Goal: Task Accomplishment & Management: Manage account settings

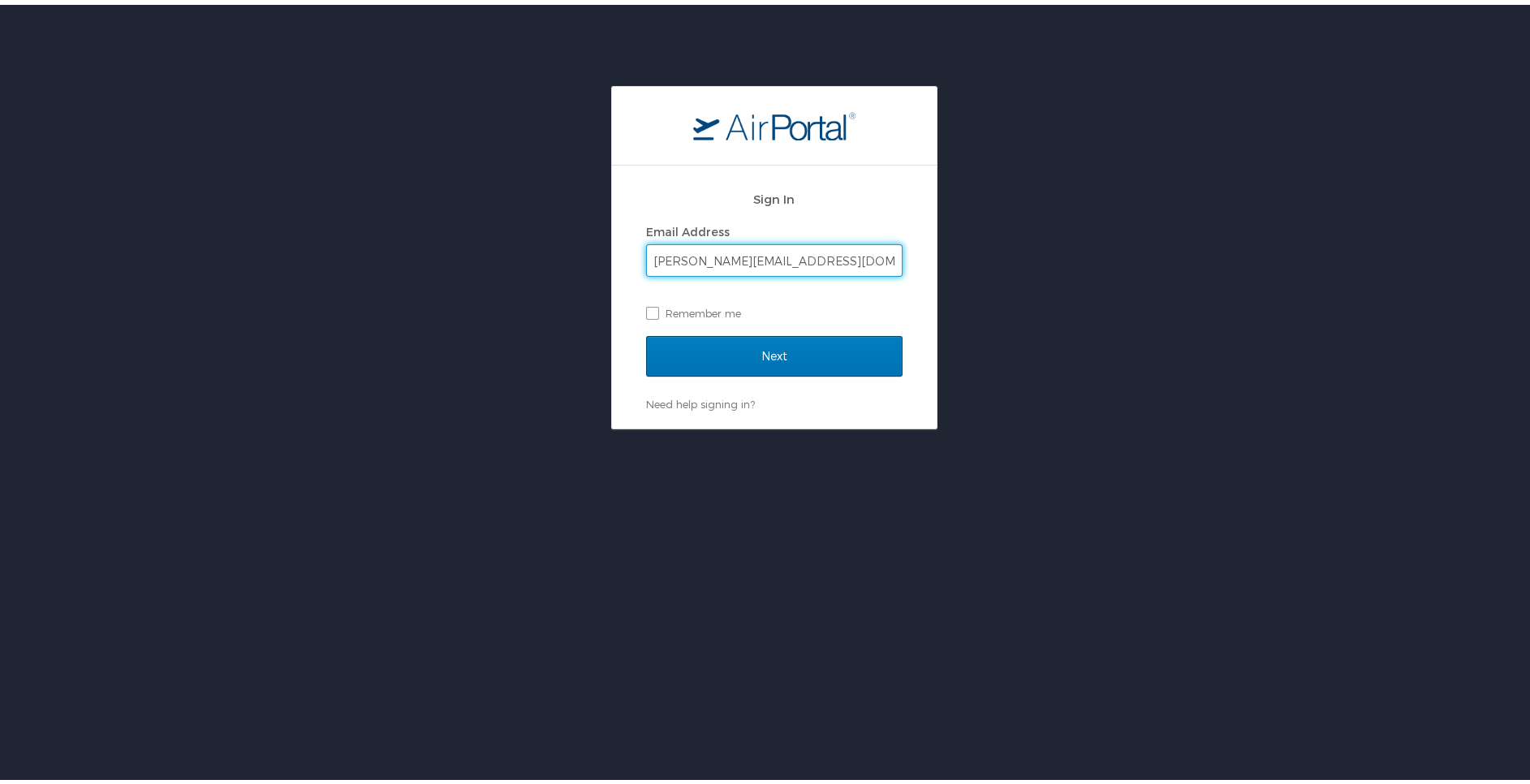
type input "kristin.stamps@elior-na.com"
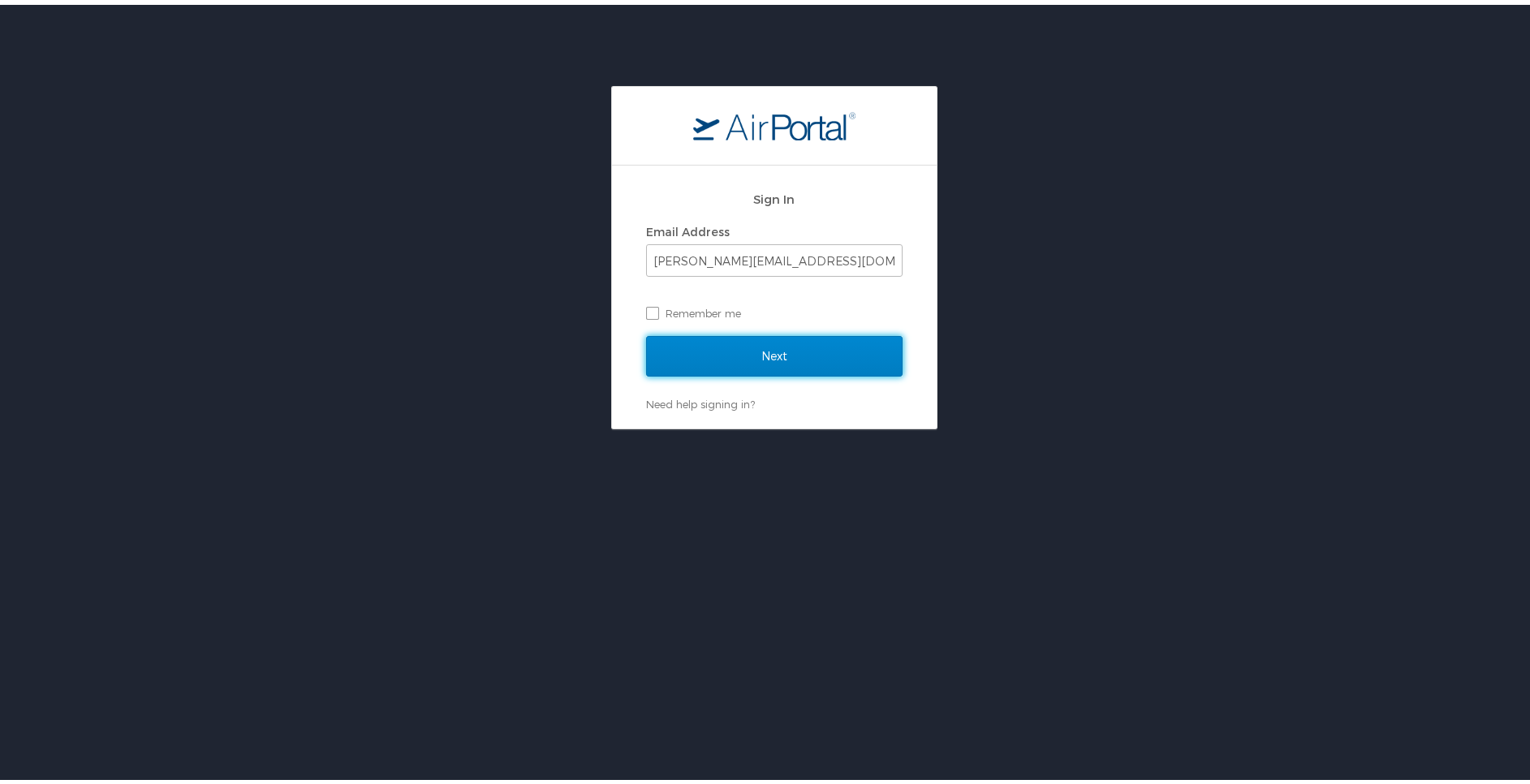
click at [646, 331] on input "Next" at bounding box center [774, 351] width 256 height 41
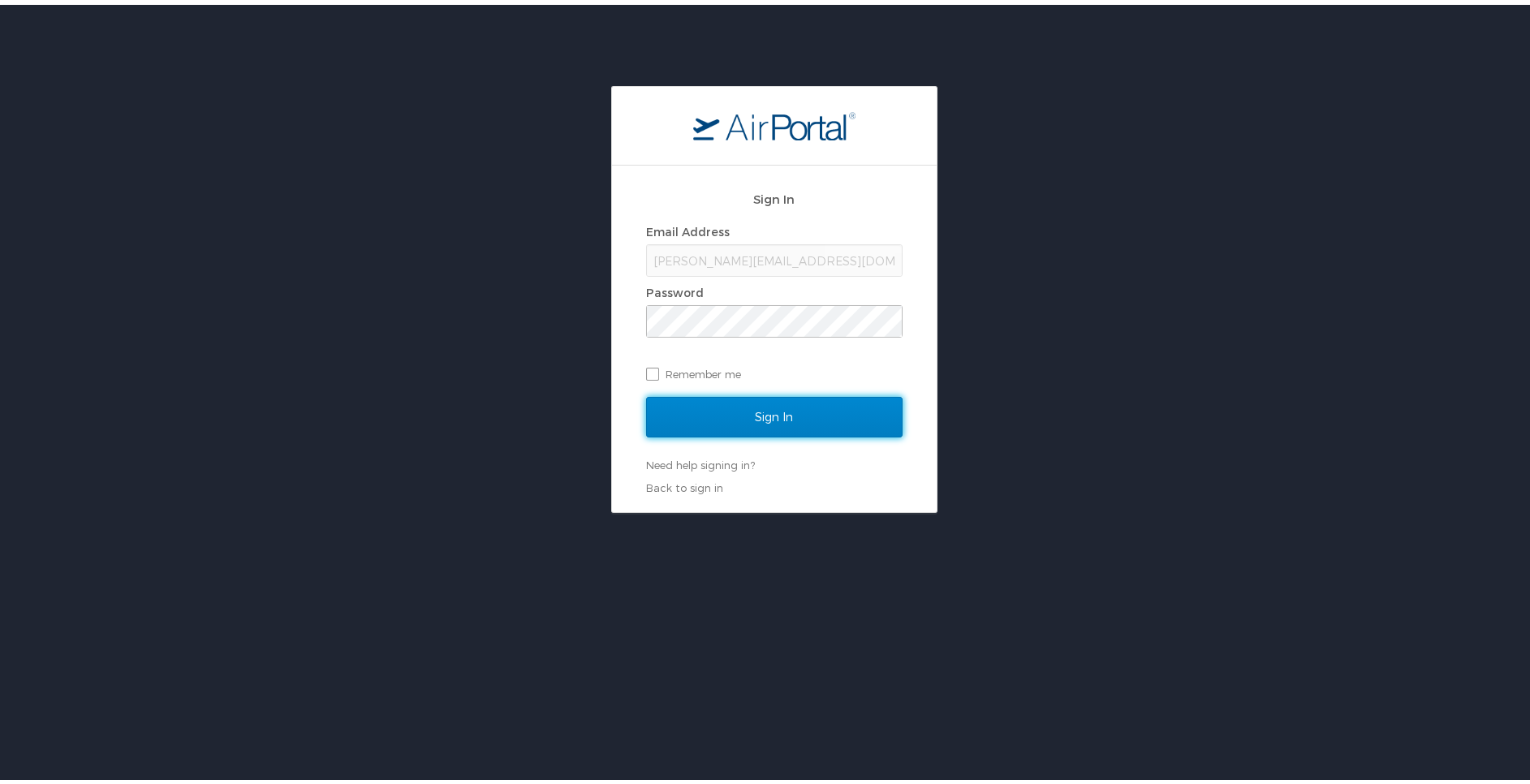
click at [663, 406] on input "Sign In" at bounding box center [774, 412] width 256 height 41
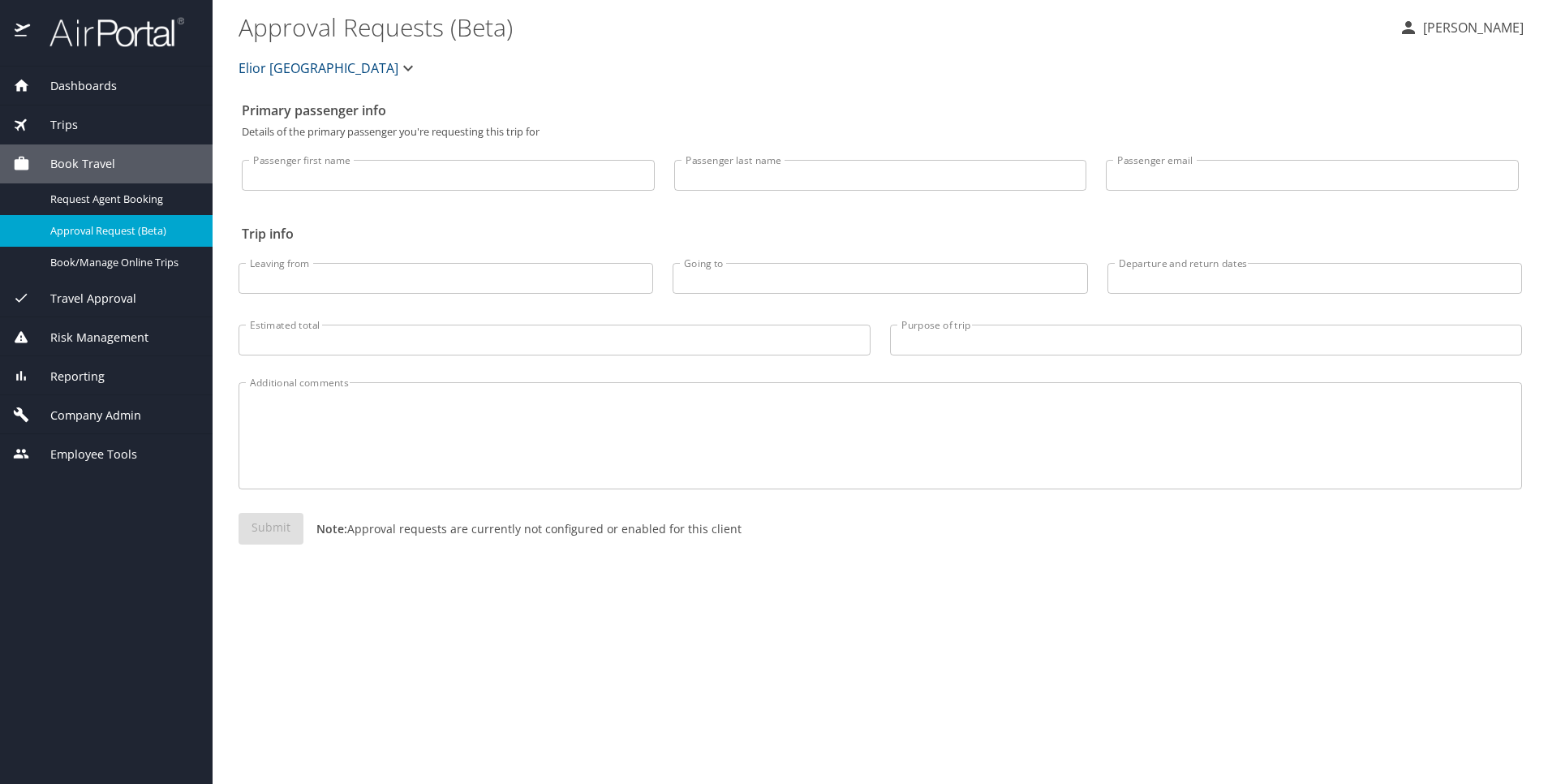
click at [130, 411] on span "Company Admin" at bounding box center [85, 416] width 111 height 18
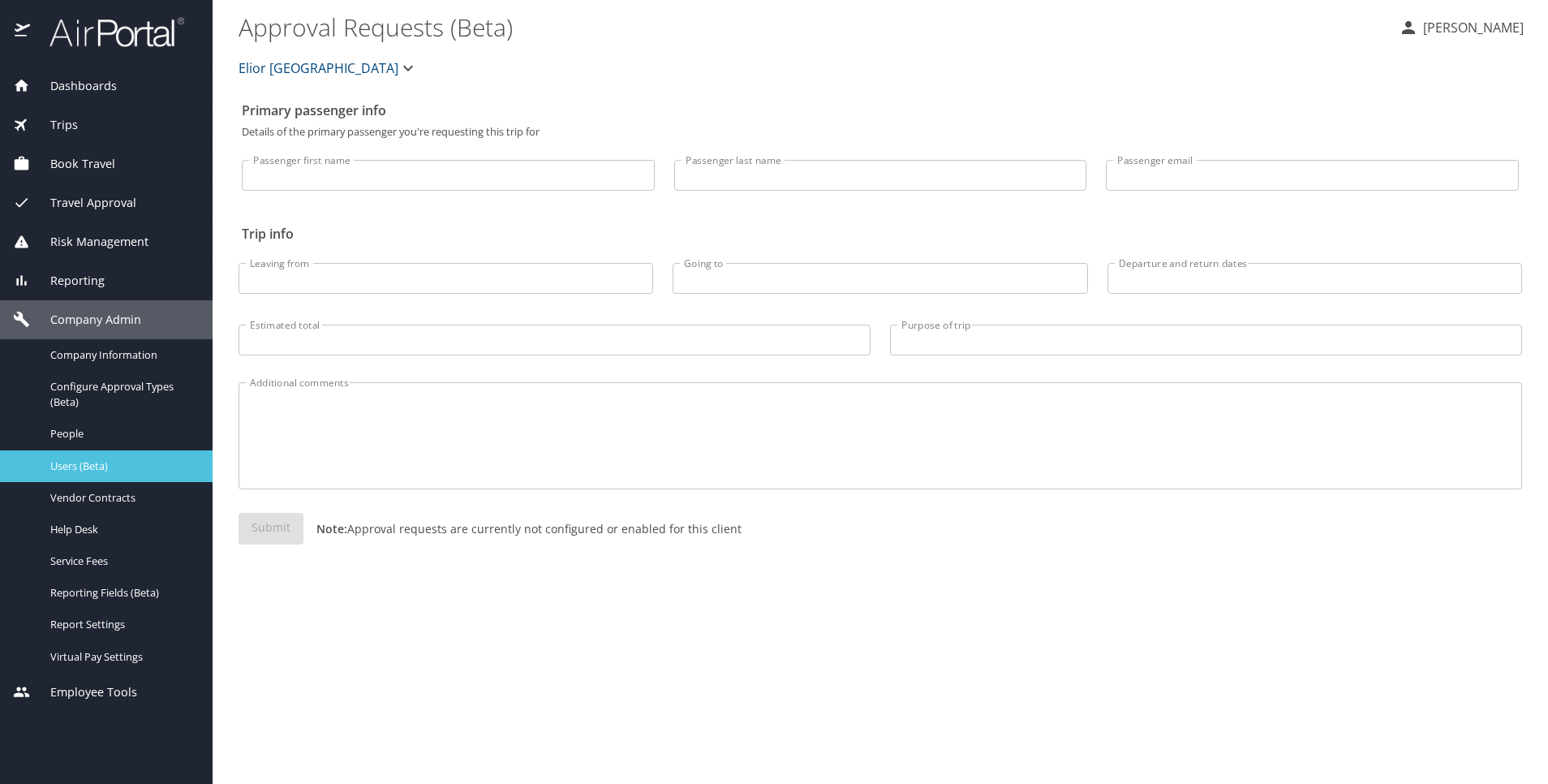
click at [106, 468] on span "Users (Beta)" at bounding box center [121, 465] width 143 height 15
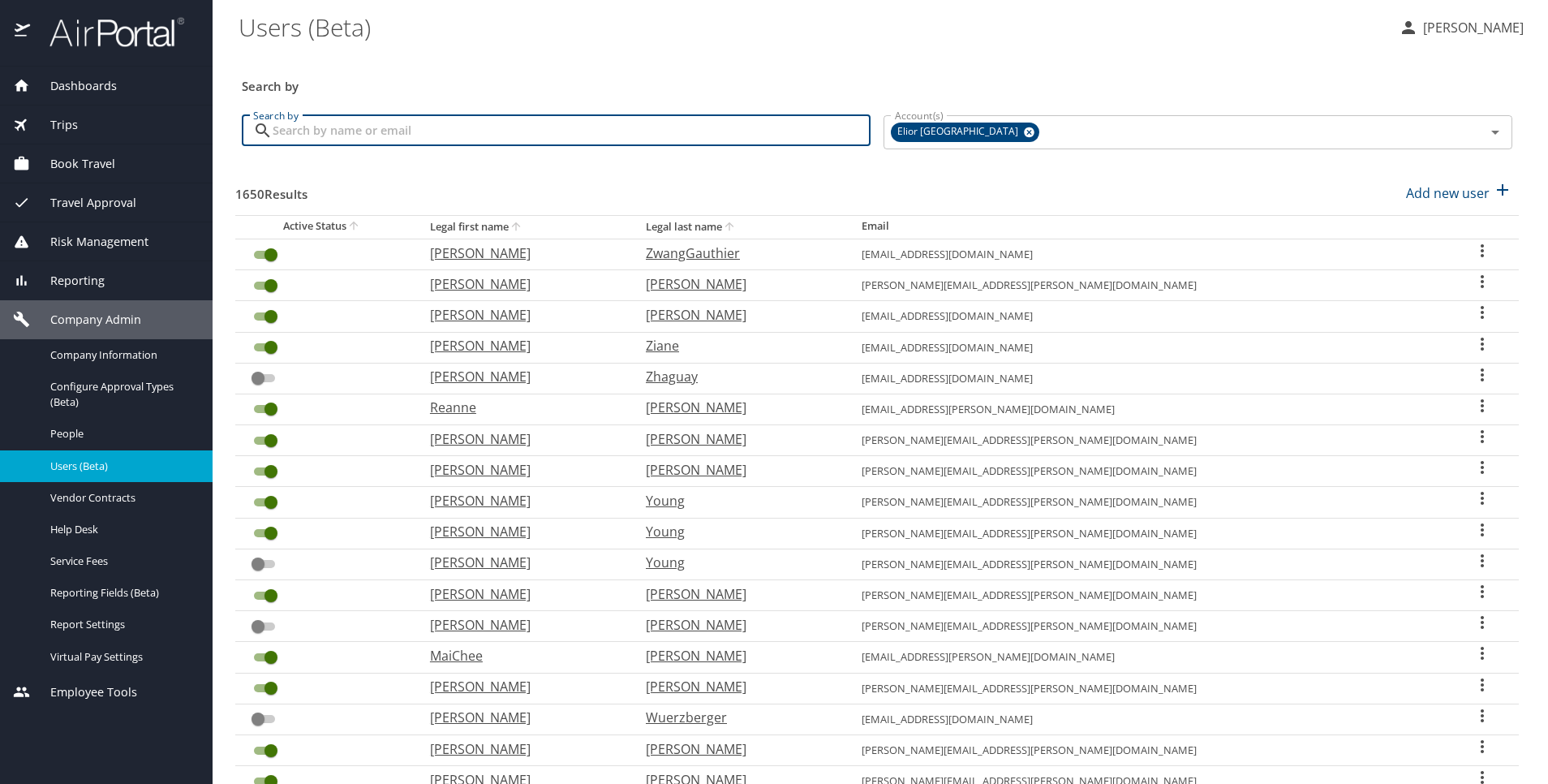
click at [600, 125] on input "Search by" at bounding box center [572, 130] width 598 height 31
type input "[PERSON_NAME]"
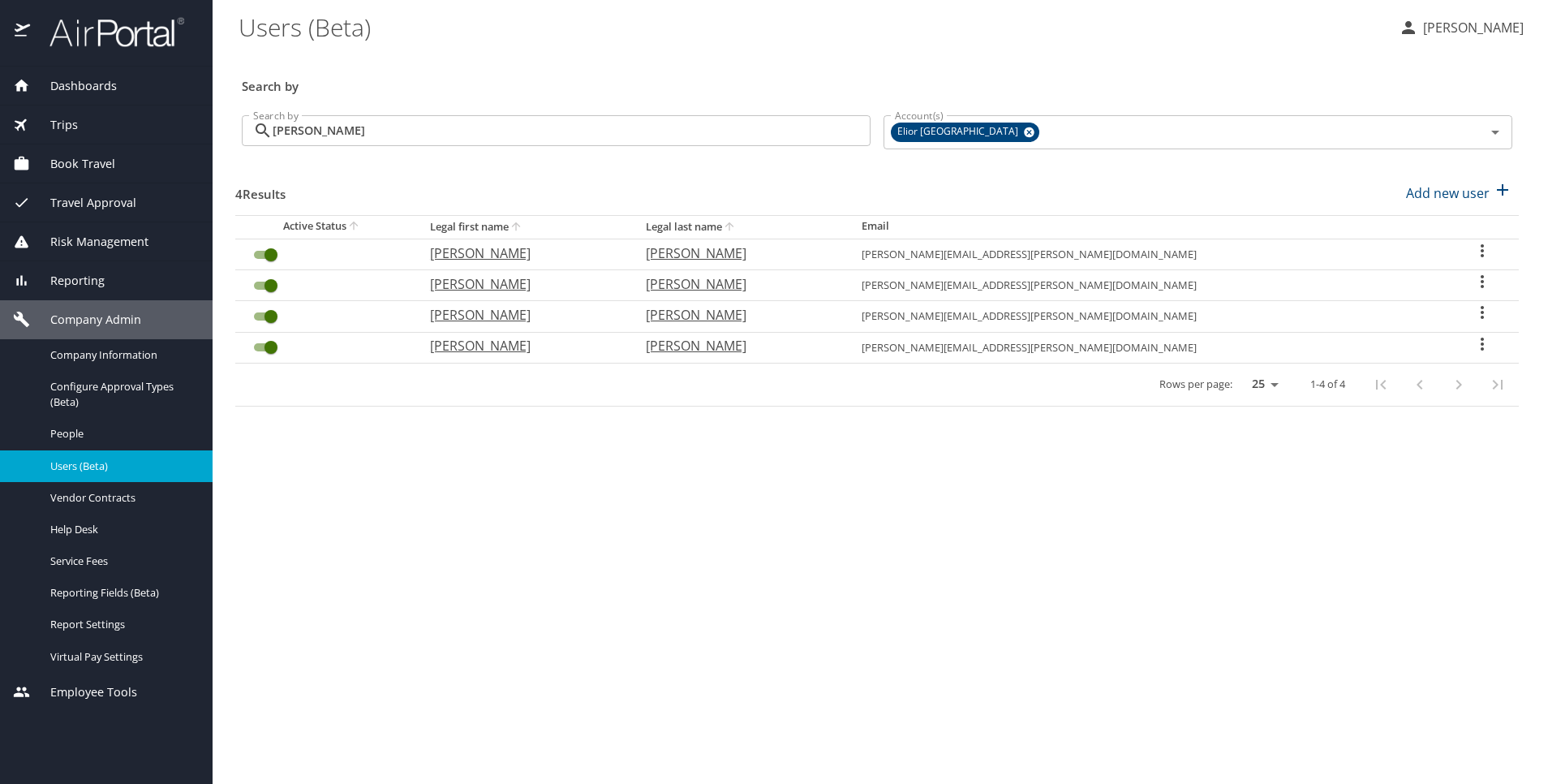
click at [1477, 342] on icon "User Search Table" at bounding box center [1482, 343] width 19 height 19
click at [1451, 376] on li "View history" at bounding box center [1419, 374] width 235 height 29
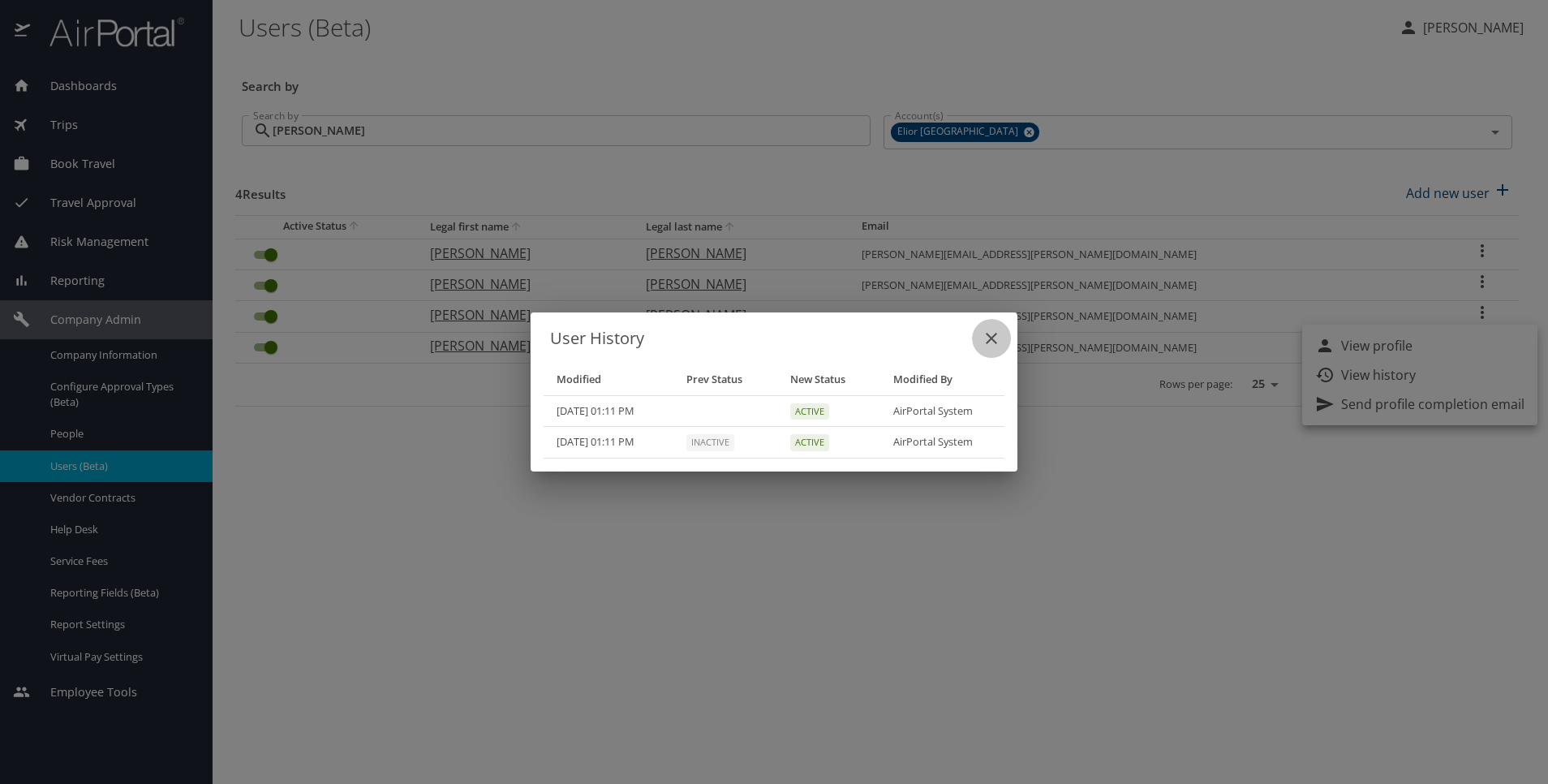
click at [993, 339] on icon "close" at bounding box center [991, 338] width 11 height 11
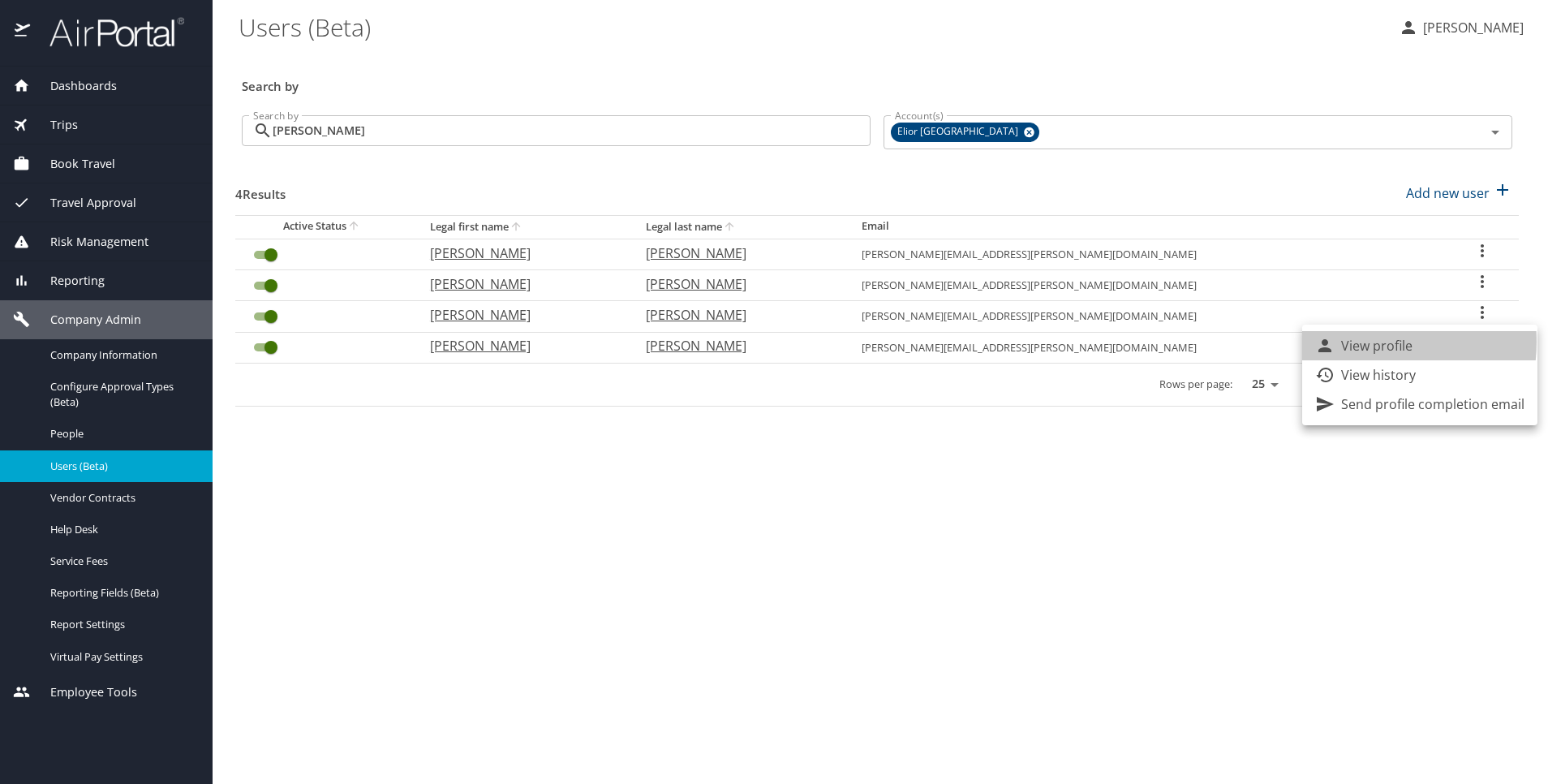
click at [1359, 342] on p "View profile" at bounding box center [1376, 345] width 71 height 19
select select "US"
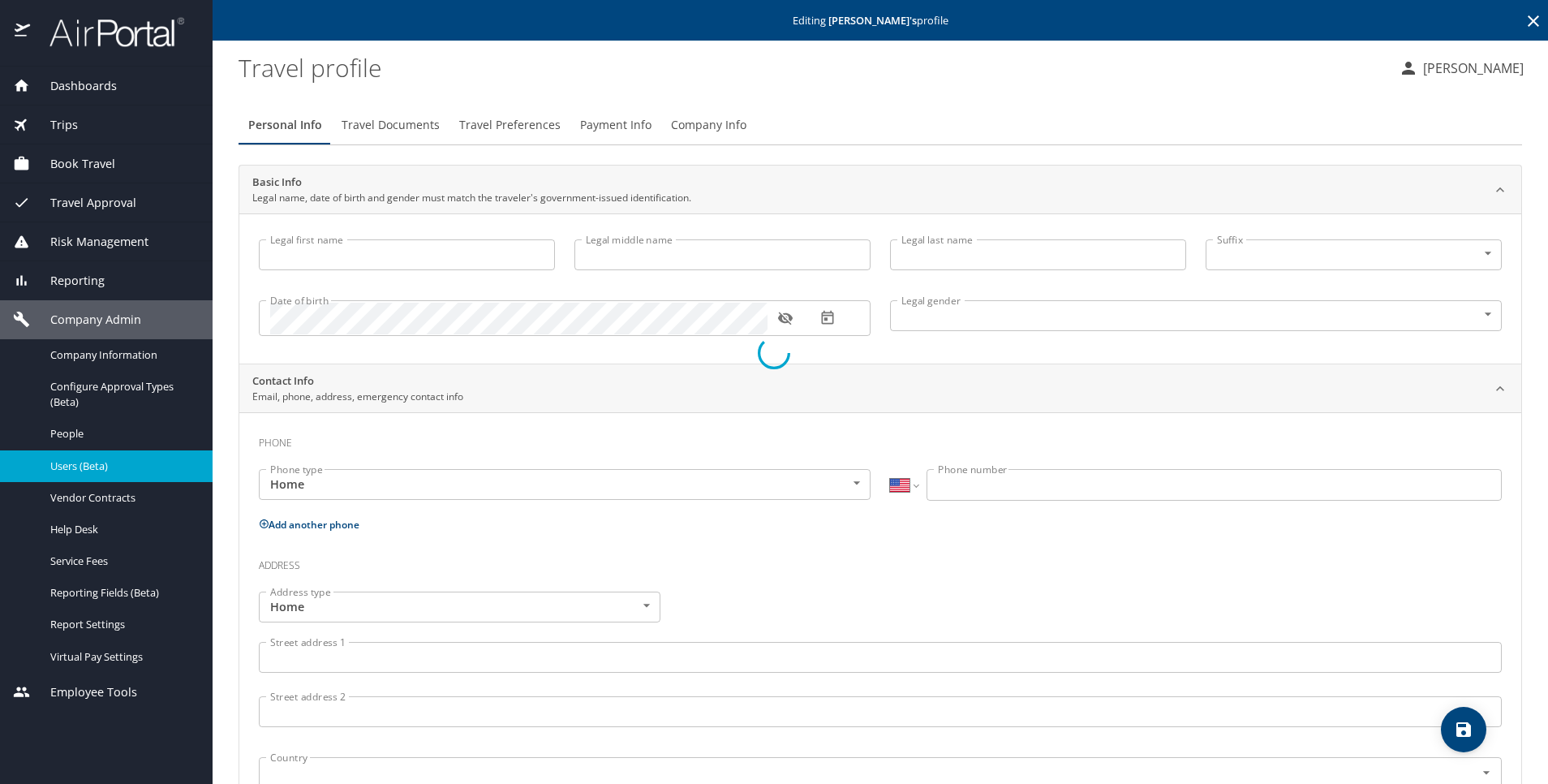
type input "[PERSON_NAME]"
type input "Ghee"
type input "[PERSON_NAME]"
type input "[DEMOGRAPHIC_DATA]"
type input "[PERSON_NAME]"
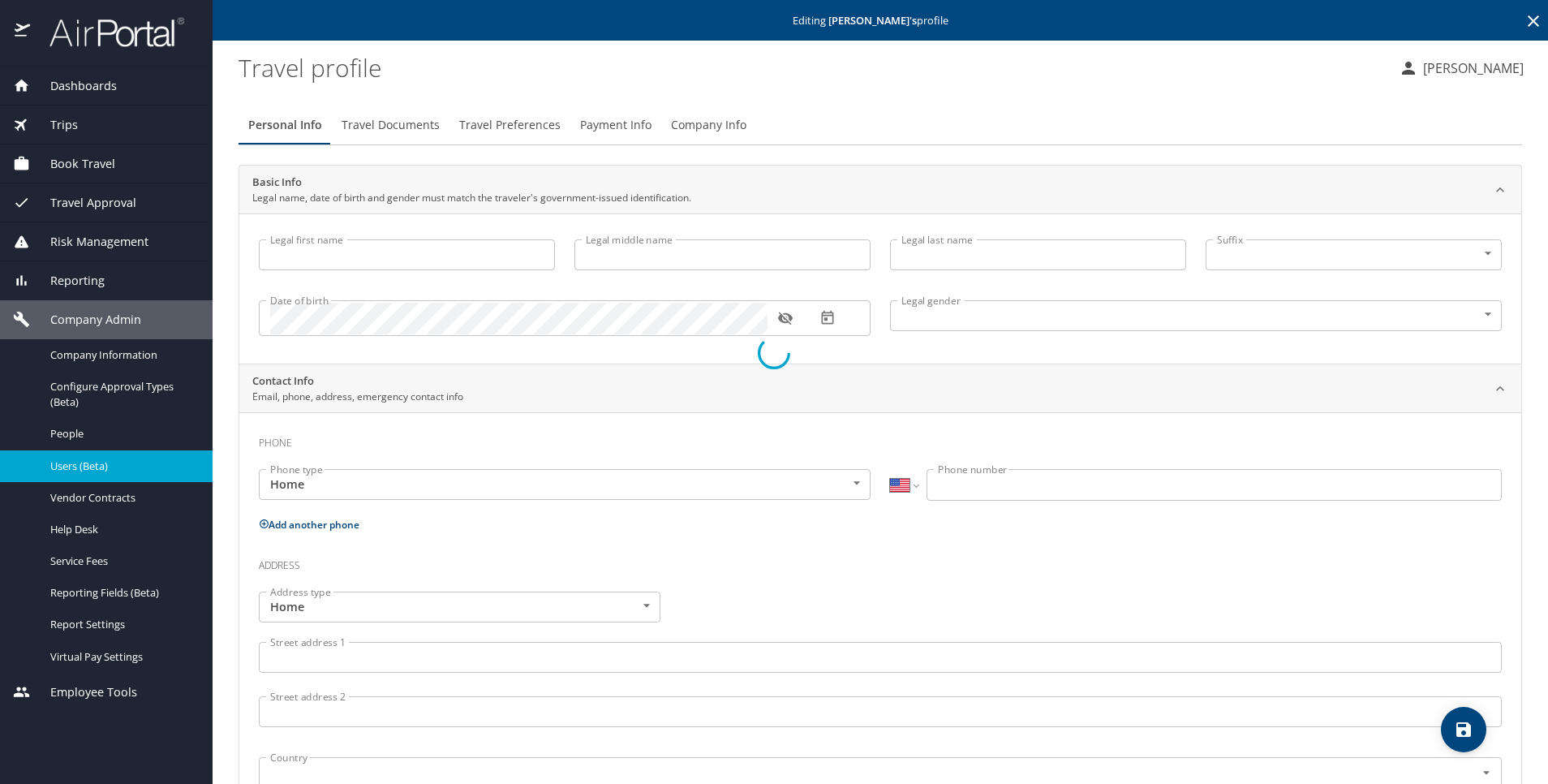
type input "[PERSON_NAME]"
type input "[PHONE_NUMBER]"
type input "[EMAIL_ADDRESS][DOMAIN_NAME]"
select select "US"
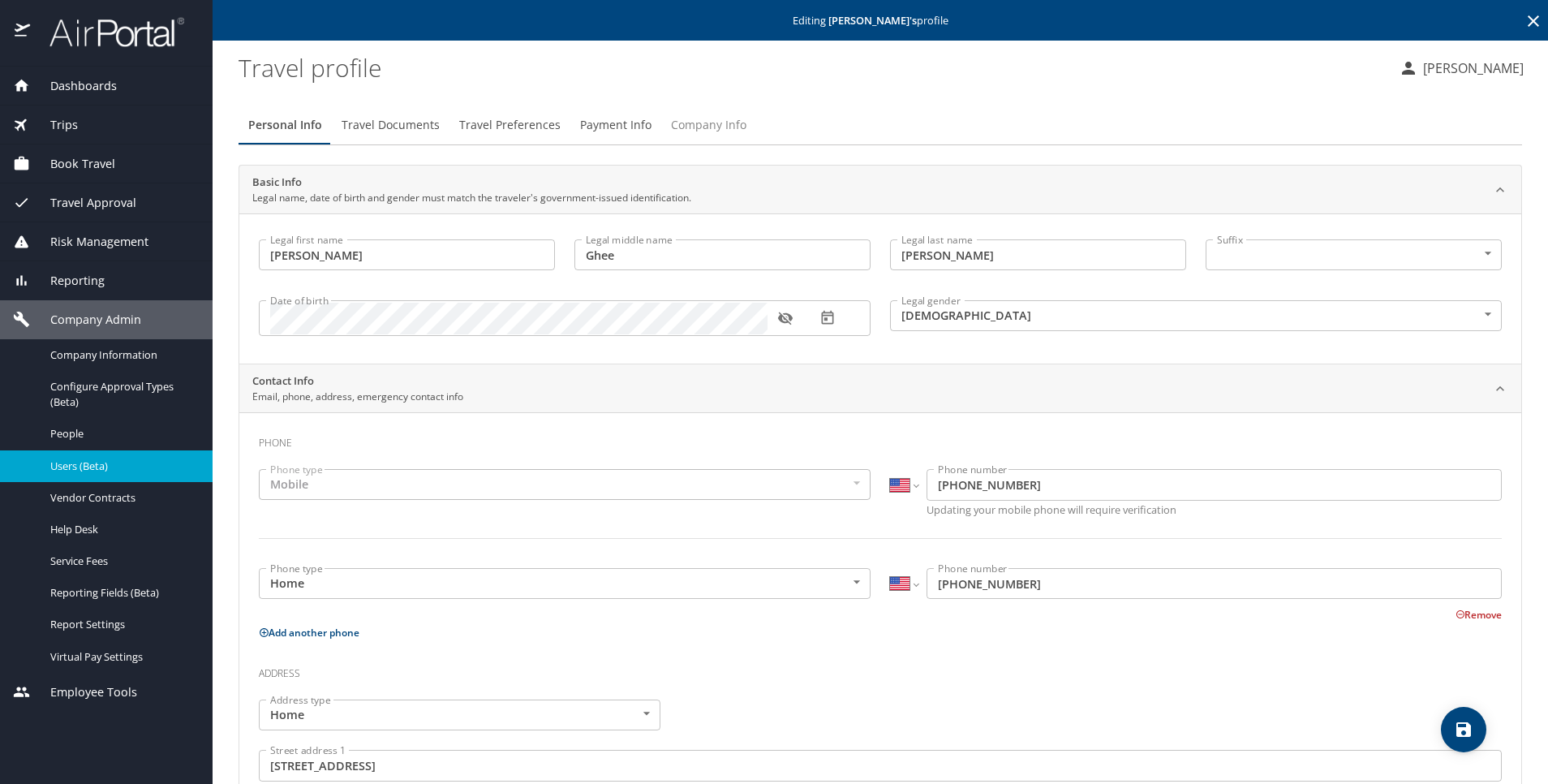
click at [706, 128] on span "Company Info" at bounding box center [708, 125] width 75 height 20
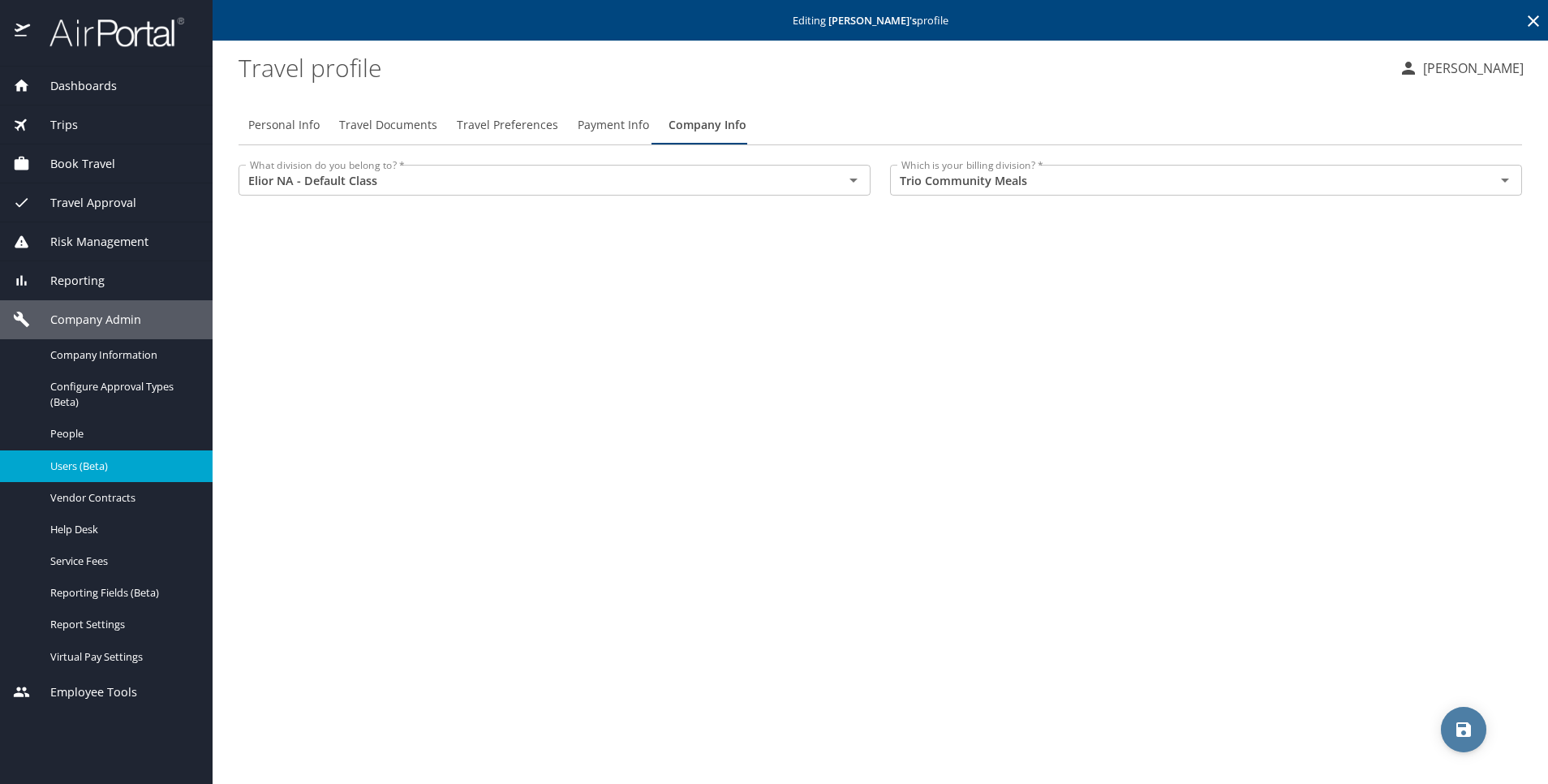
click at [1479, 735] on span "save" at bounding box center [1463, 729] width 45 height 19
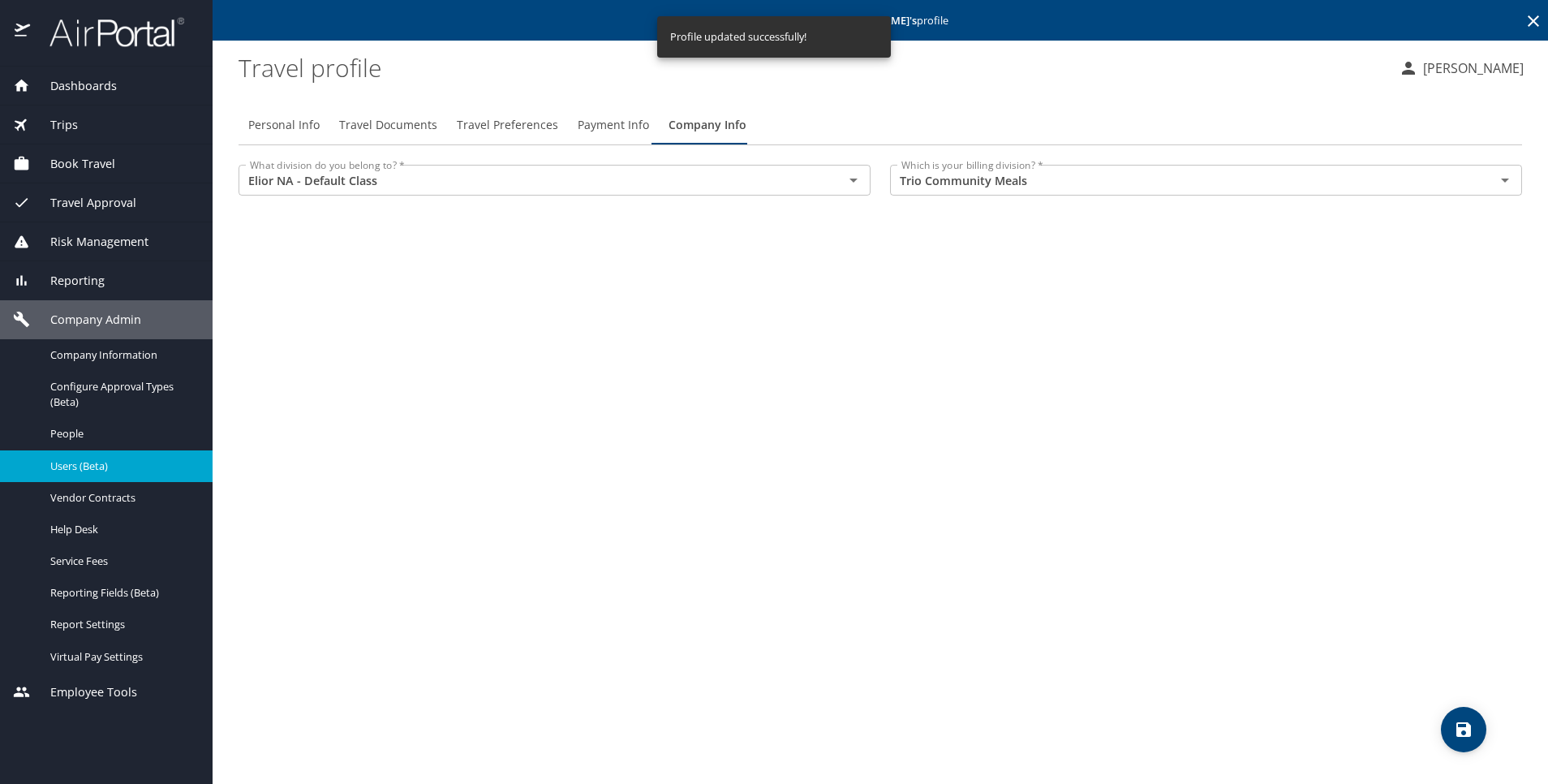
click at [105, 471] on span "Users (Beta)" at bounding box center [121, 465] width 143 height 15
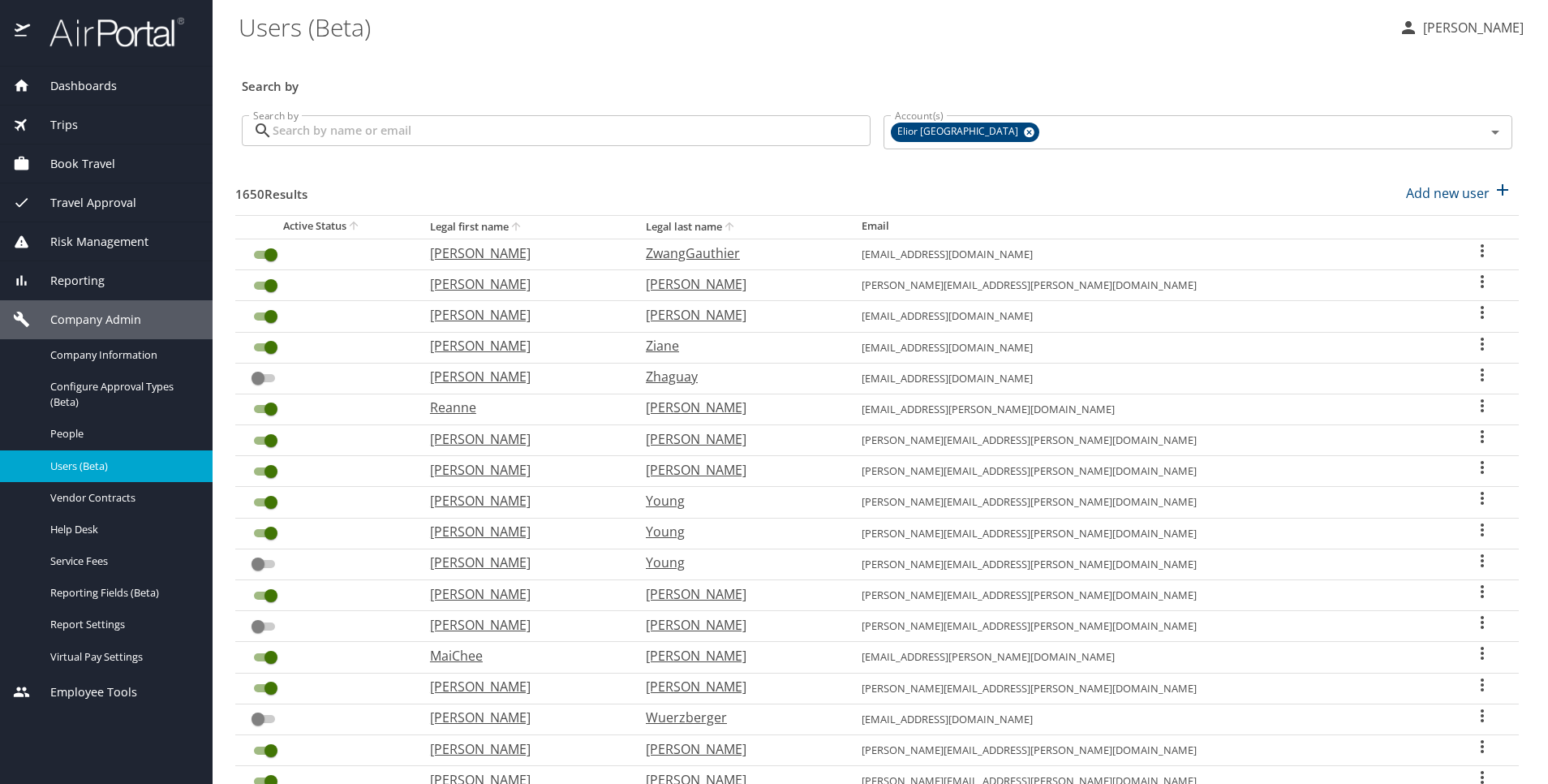
click at [742, 142] on input "Search by" at bounding box center [572, 130] width 598 height 31
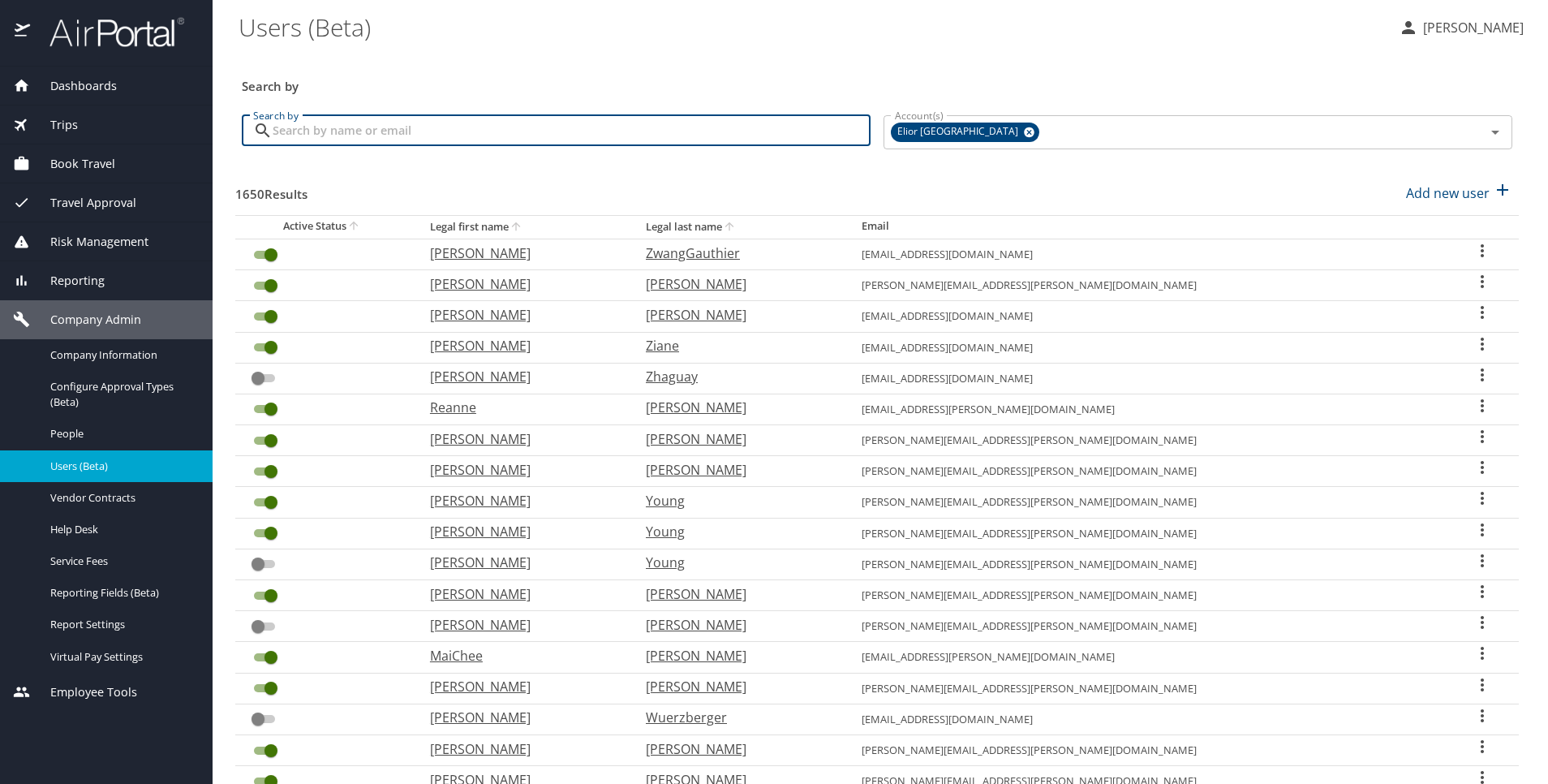
click at [616, 119] on input "Search by" at bounding box center [572, 130] width 598 height 31
type input "a"
click at [562, 136] on input "Search by" at bounding box center [572, 130] width 598 height 31
paste input "[PERSON_NAME]"
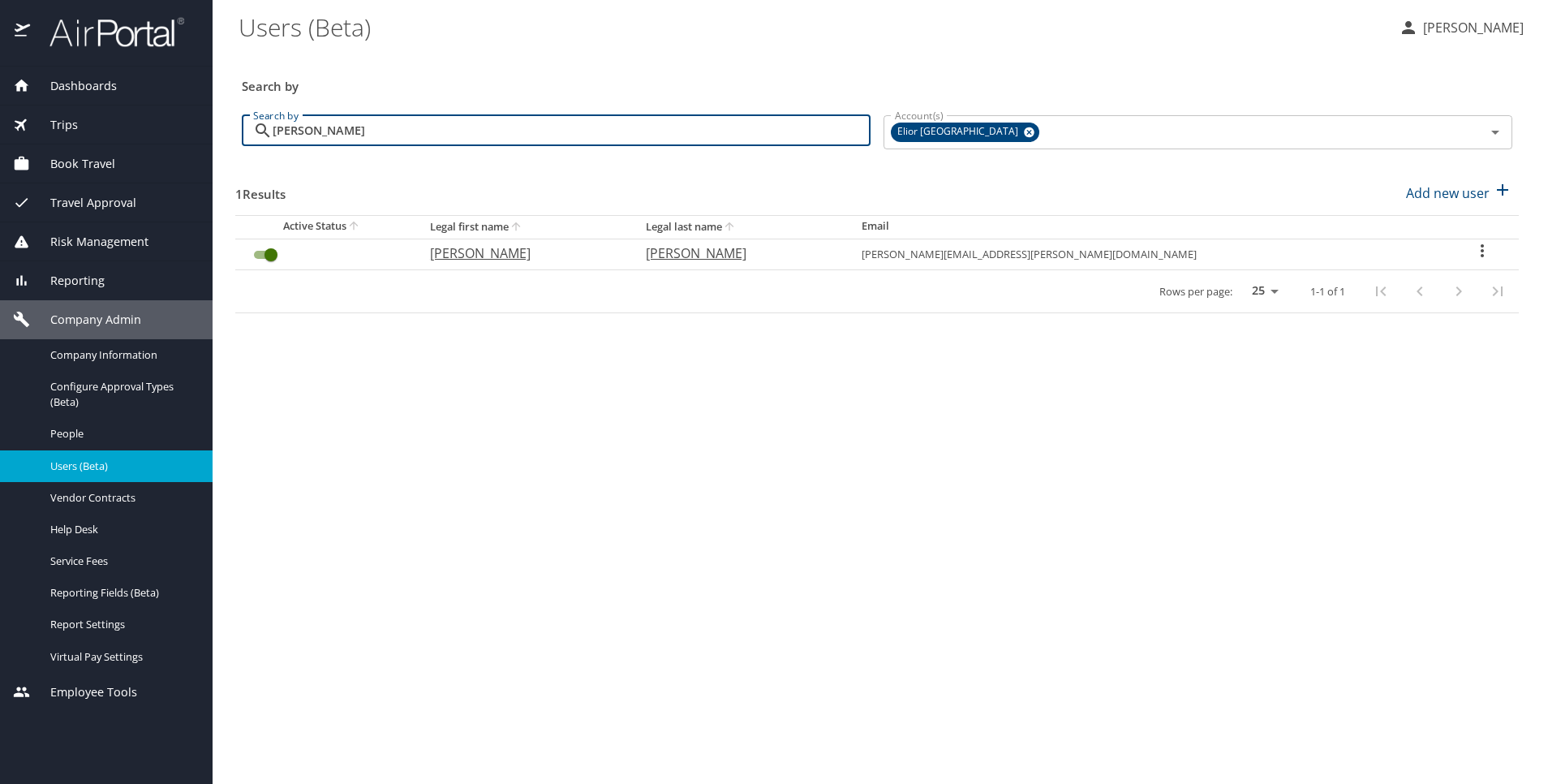
type input "[PERSON_NAME]"
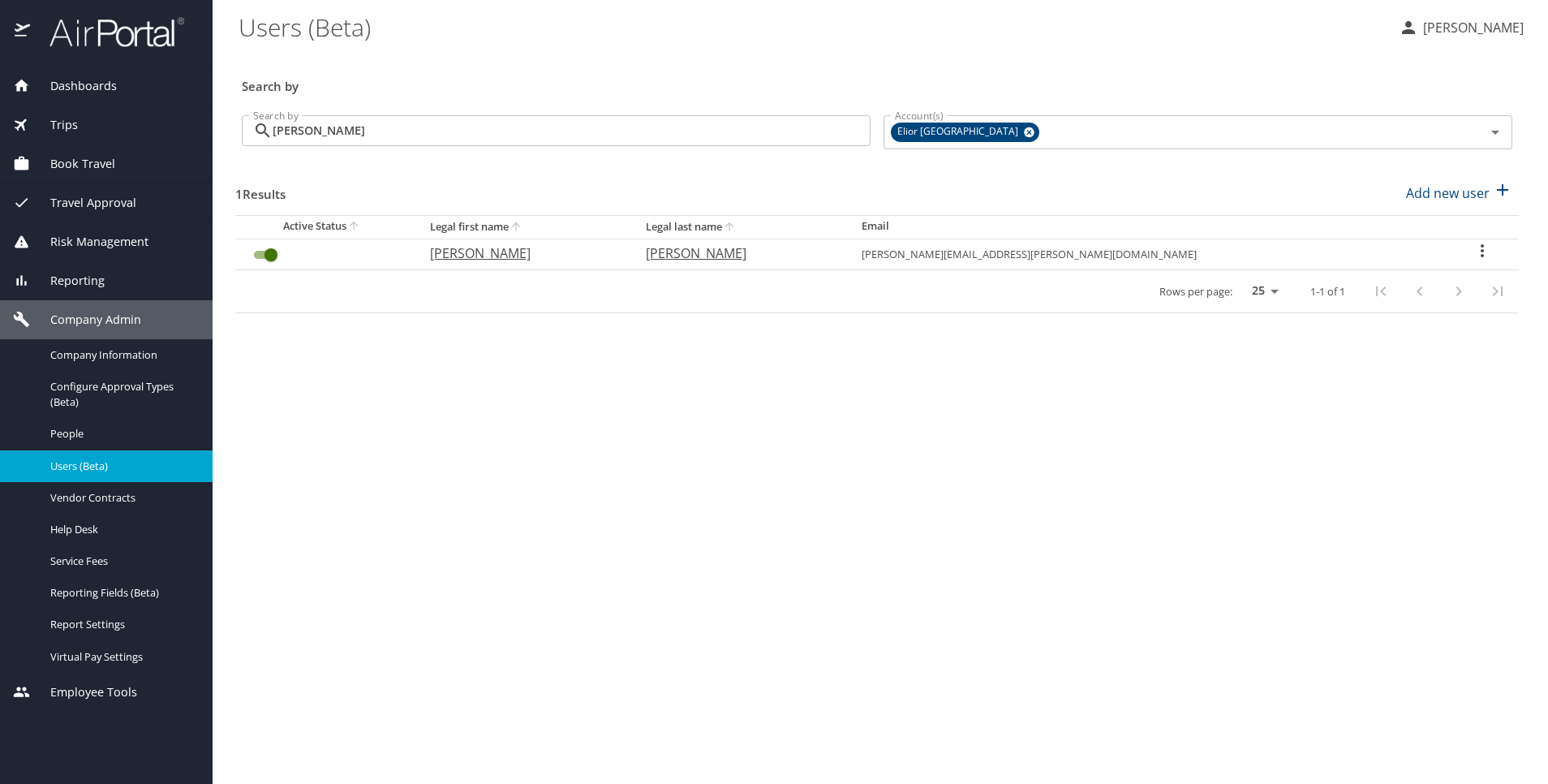
click at [1481, 251] on icon "User Search Table" at bounding box center [1482, 250] width 3 height 13
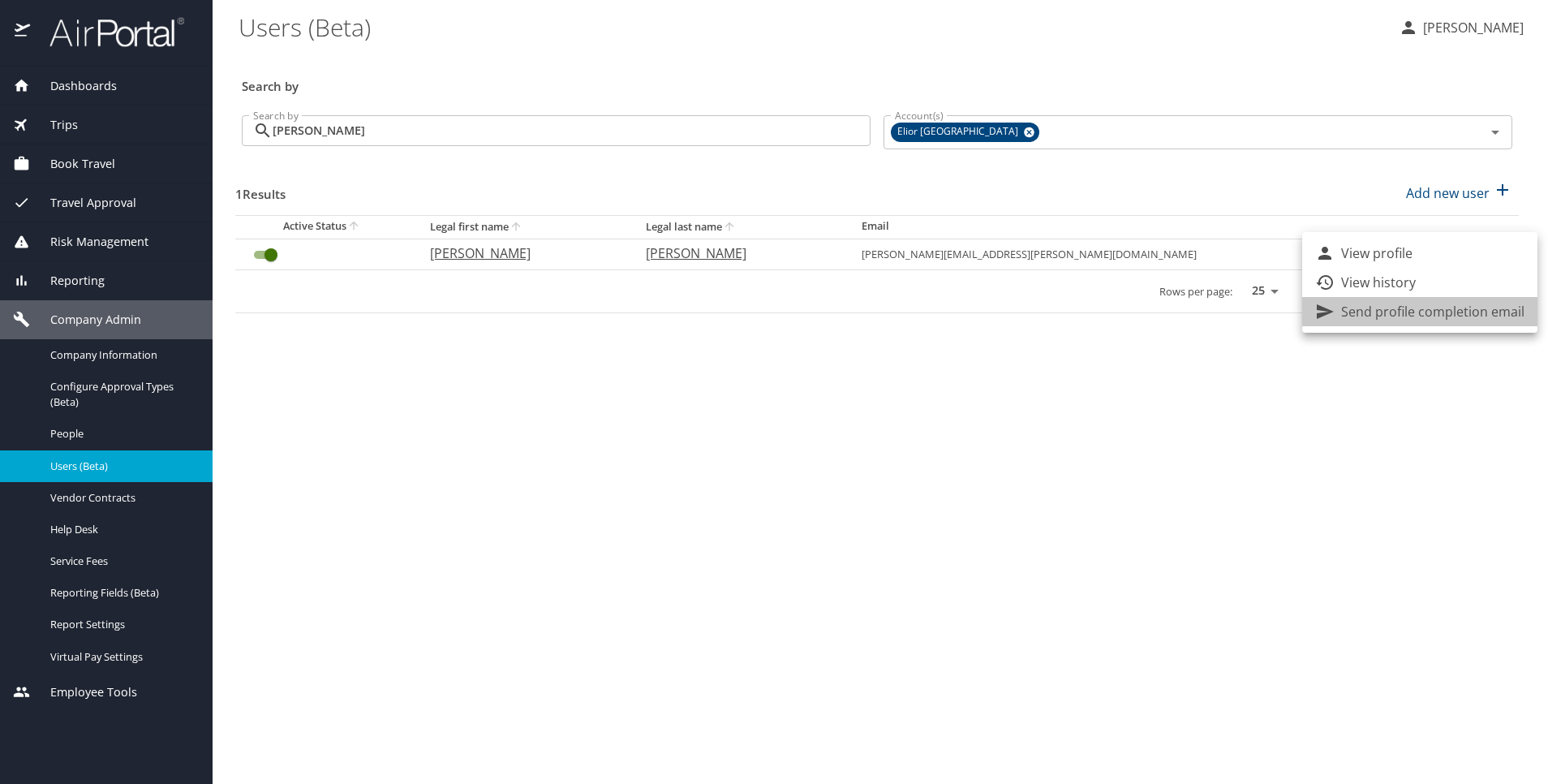
click at [1468, 314] on p "Send profile completion email" at bounding box center [1432, 311] width 183 height 19
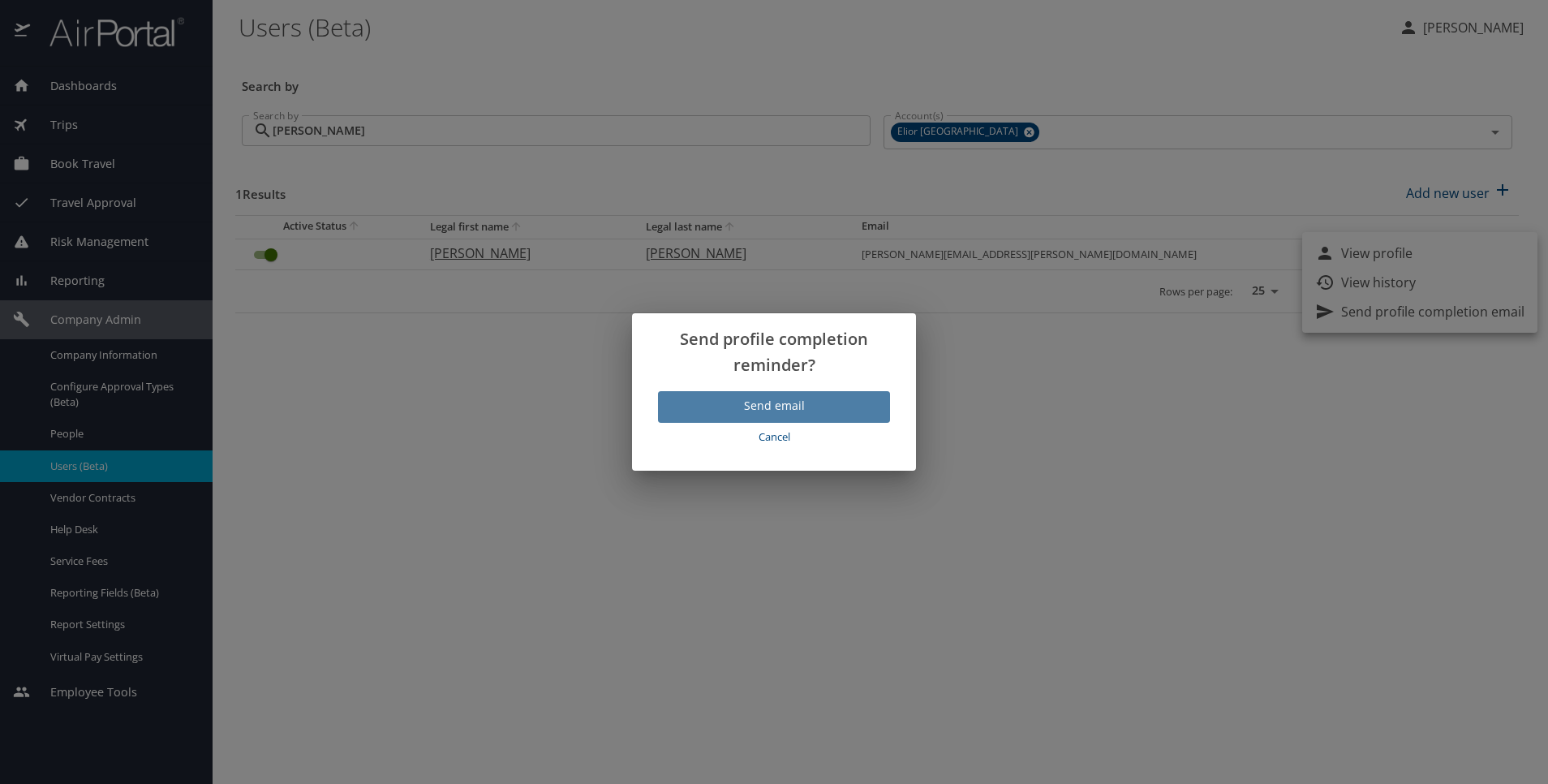
click at [863, 403] on span "Send email" at bounding box center [774, 406] width 206 height 20
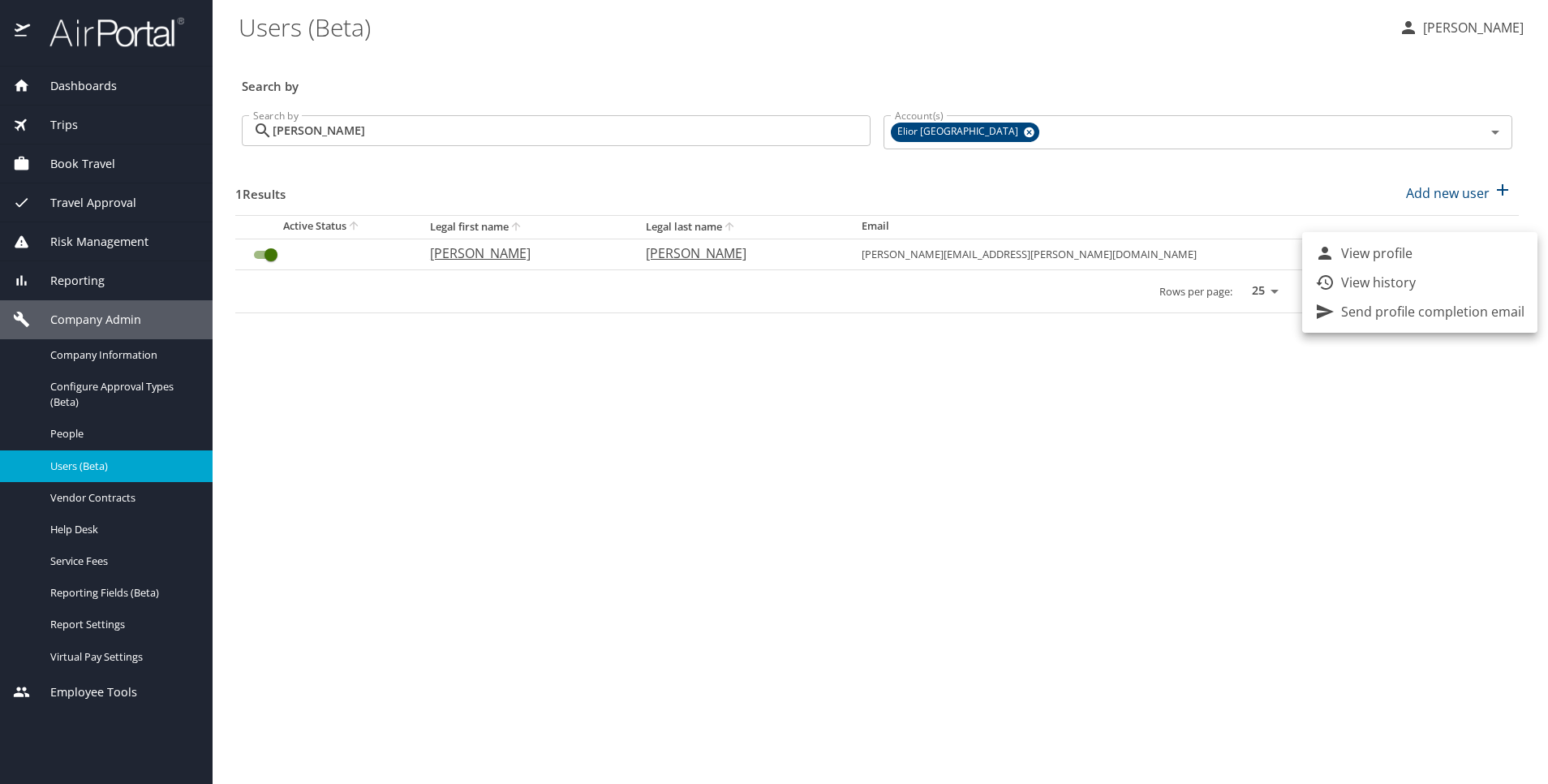
click at [1468, 21] on div at bounding box center [774, 392] width 1548 height 784
click at [1468, 28] on p "[PERSON_NAME]" at bounding box center [1470, 27] width 105 height 19
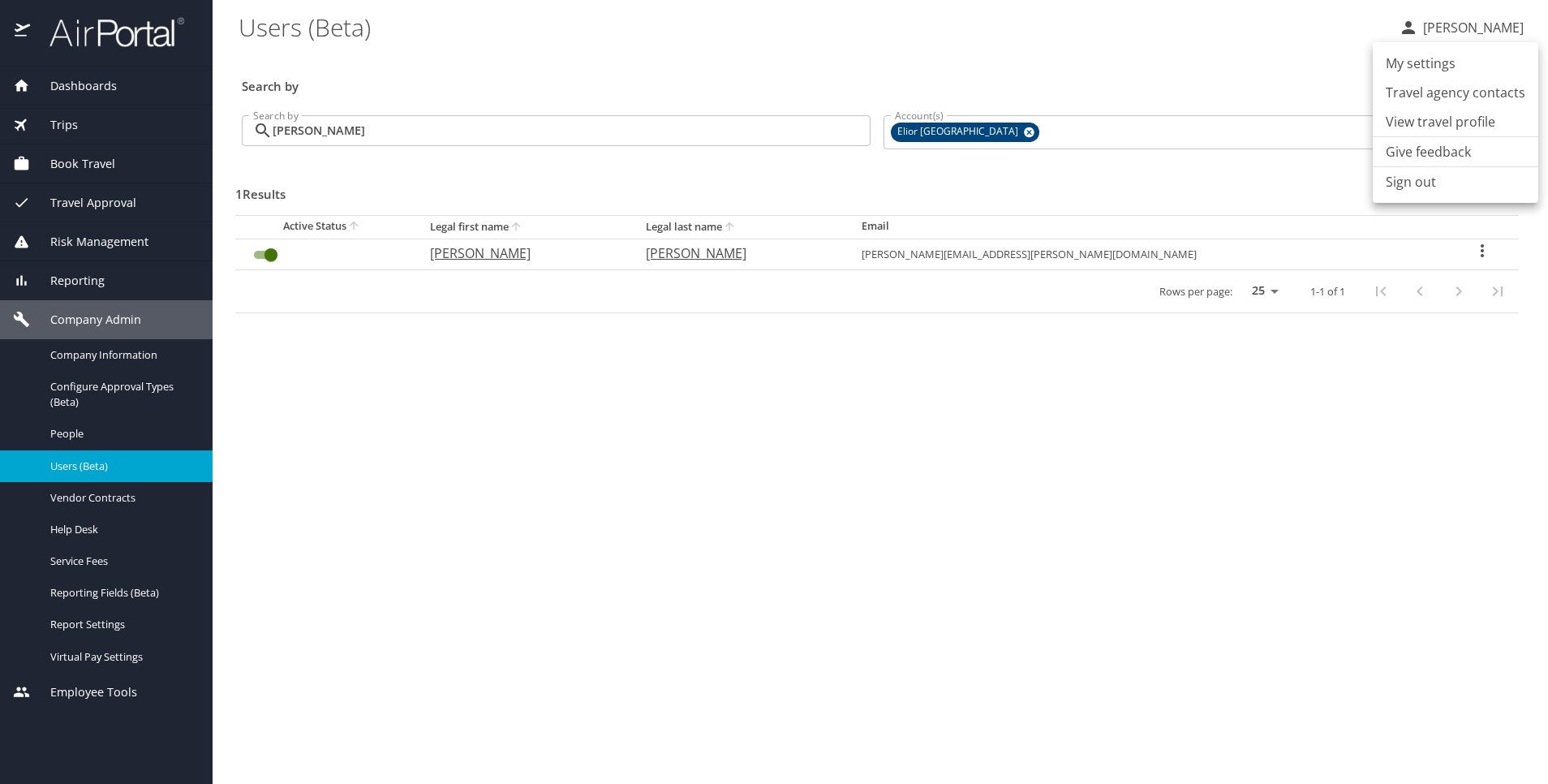
click at [1405, 196] on li "Sign out" at bounding box center [1456, 181] width 166 height 29
